Goal: Communication & Community: Connect with others

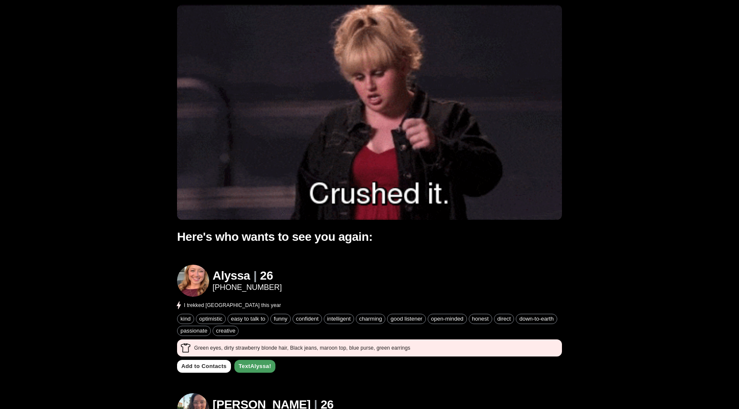
scroll to position [82, 0]
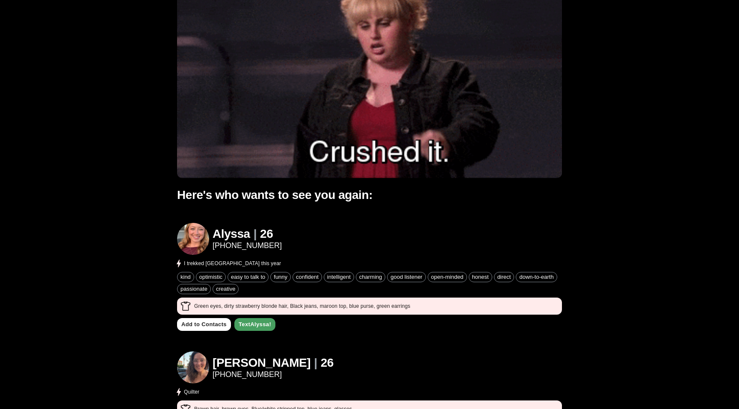
scroll to position [94, 0]
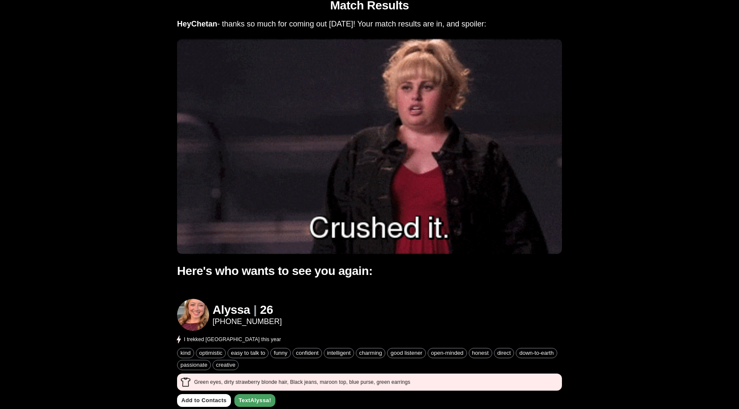
scroll to position [0, 0]
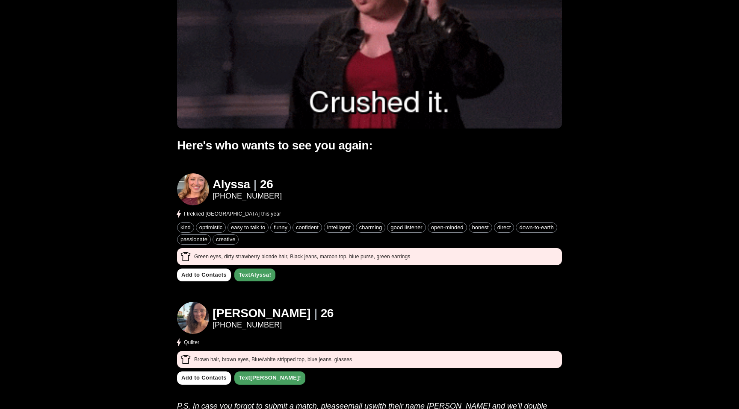
scroll to position [156, 0]
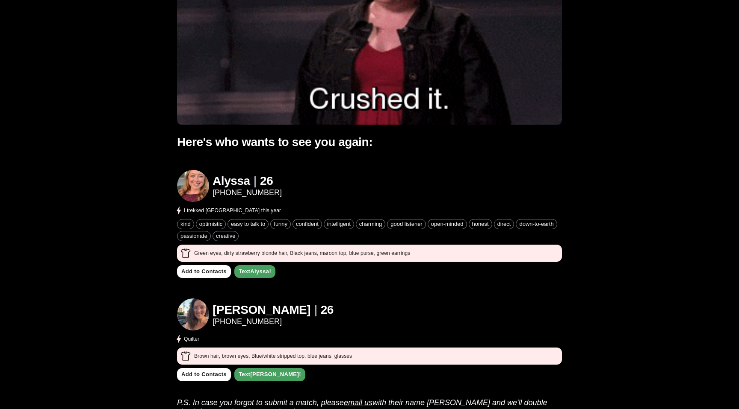
click at [188, 189] on img at bounding box center [193, 186] width 32 height 32
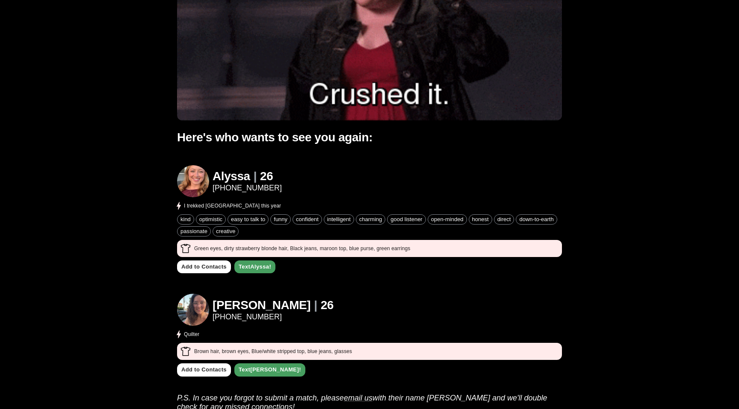
scroll to position [161, 0]
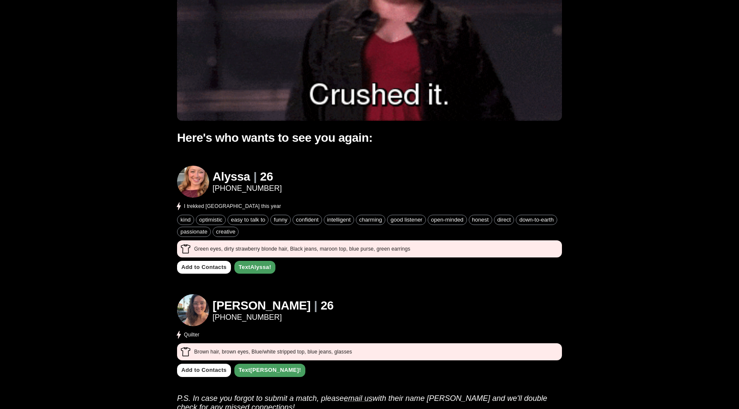
click at [185, 206] on p "I trekked [GEOGRAPHIC_DATA] this year" at bounding box center [232, 207] width 97 height 8
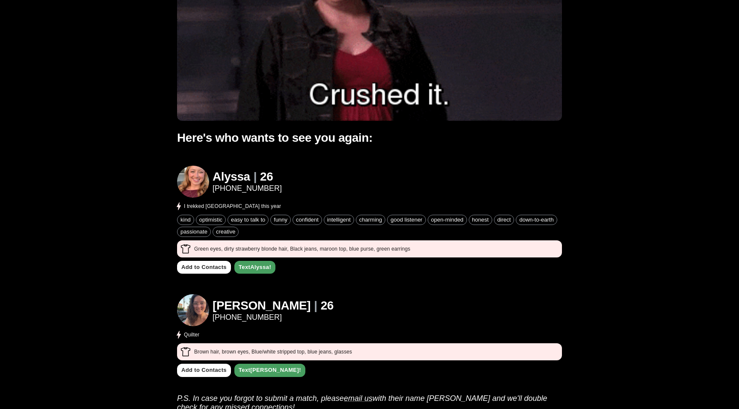
click at [188, 205] on p "I trekked [GEOGRAPHIC_DATA] this year" at bounding box center [232, 207] width 97 height 8
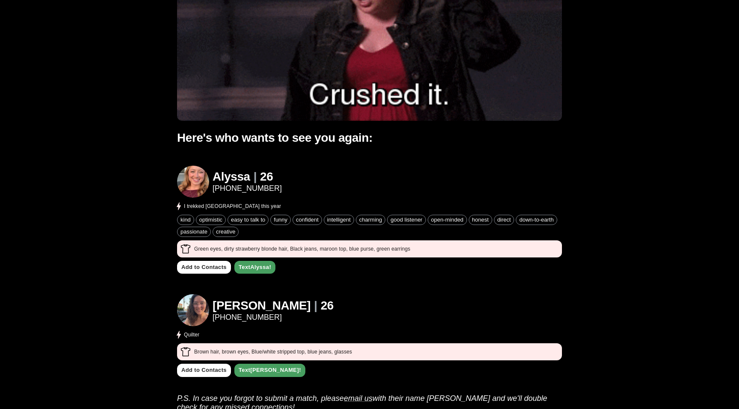
click at [200, 183] on img at bounding box center [193, 182] width 32 height 32
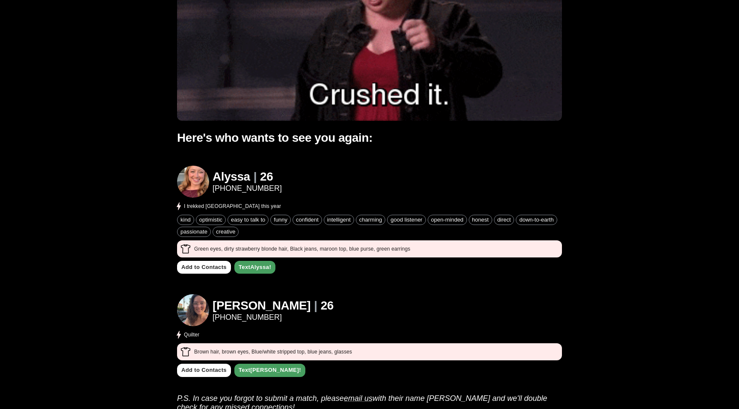
click at [196, 176] on img at bounding box center [193, 182] width 32 height 32
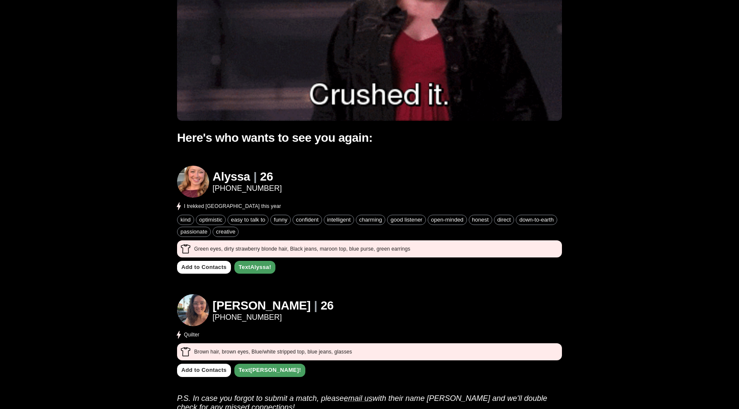
click at [184, 219] on span "kind" at bounding box center [185, 220] width 16 height 6
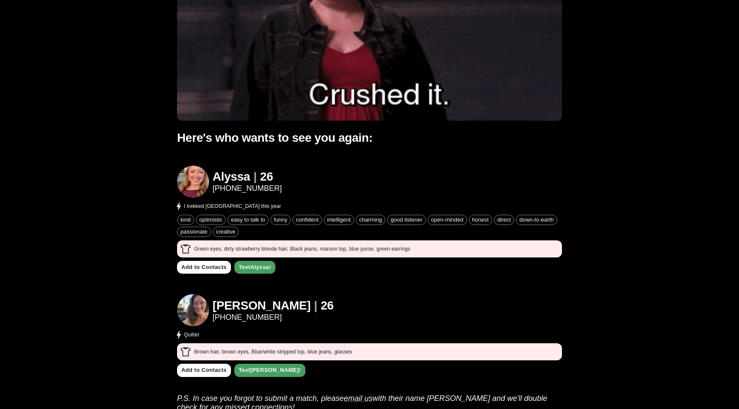
click at [180, 220] on span "kind" at bounding box center [185, 220] width 16 height 6
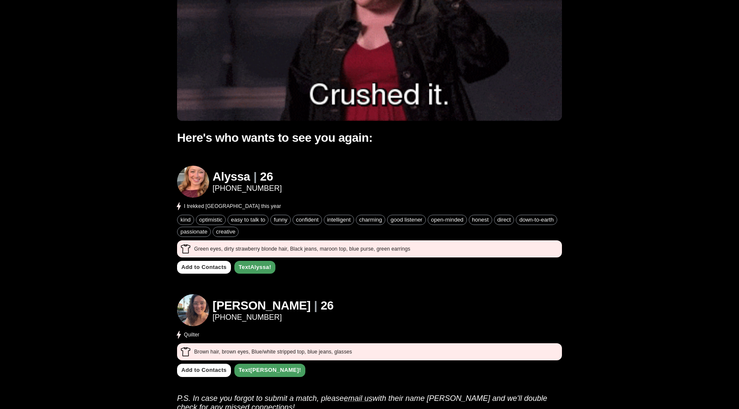
click at [183, 220] on span "kind" at bounding box center [185, 220] width 16 height 6
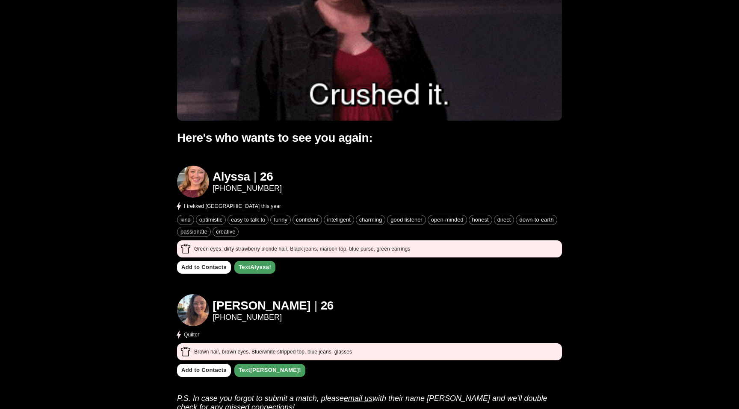
click at [184, 206] on p "I trekked [GEOGRAPHIC_DATA] this year" at bounding box center [232, 207] width 97 height 8
